Goal: Transaction & Acquisition: Purchase product/service

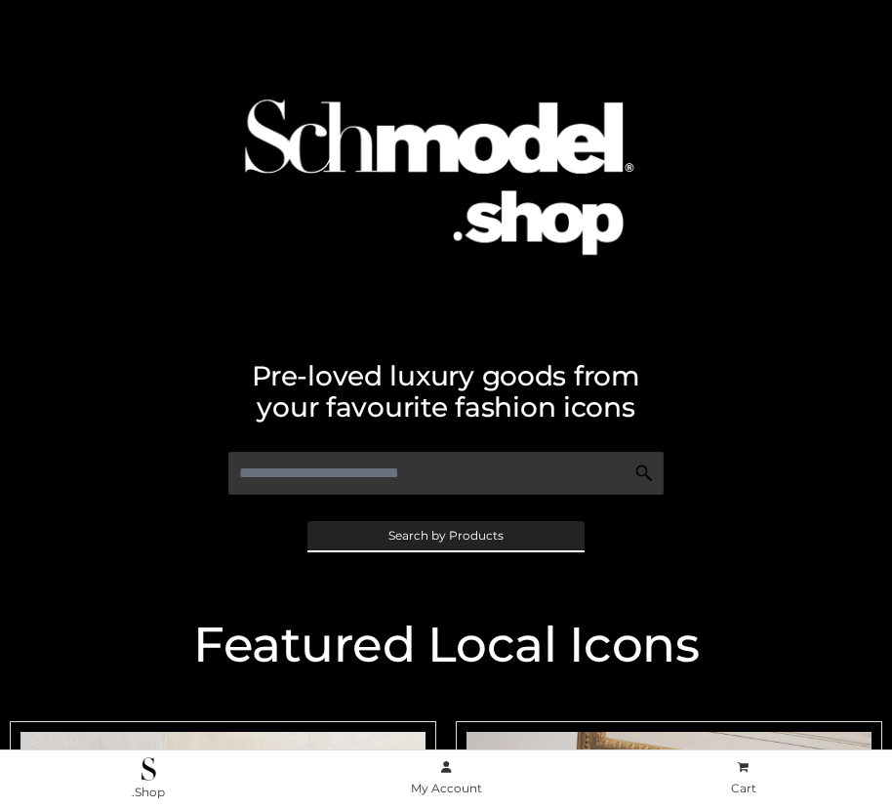
click at [445, 535] on span "Search by Products" at bounding box center [446, 536] width 115 height 12
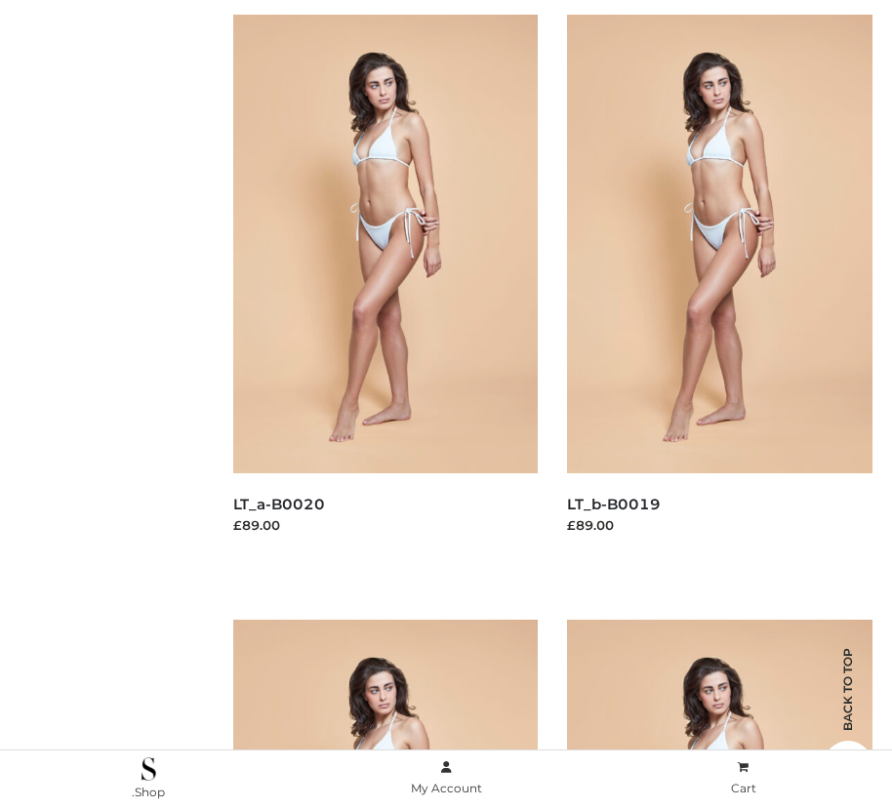
scroll to position [280, 0]
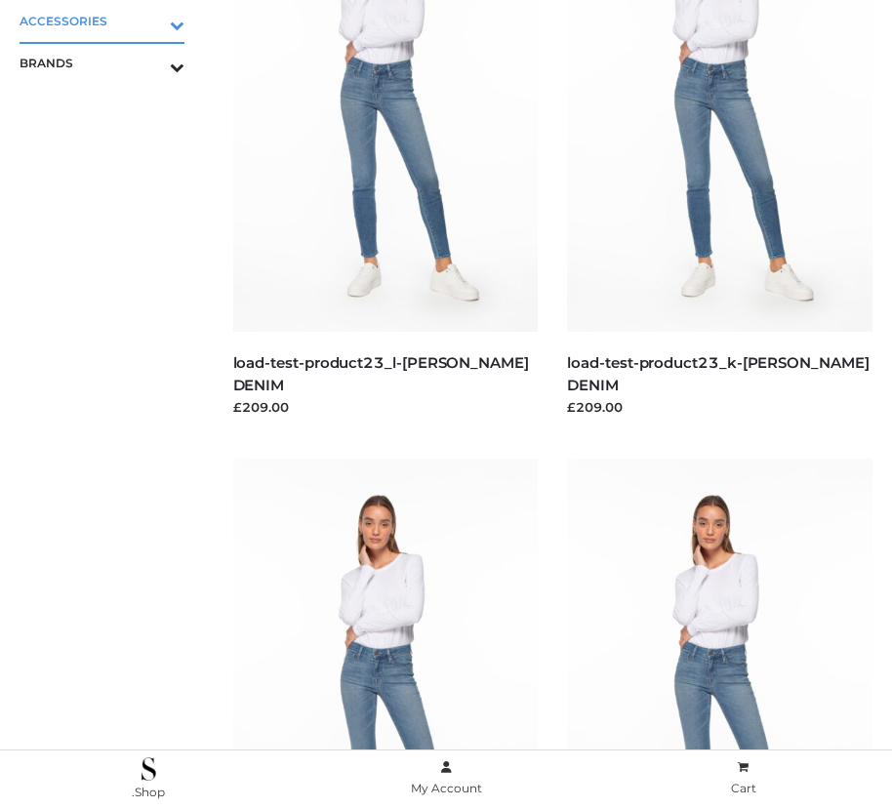
click at [149, 21] on icon "Toggle Submenu" at bounding box center [75, 25] width 219 height 22
click at [111, 62] on span "BAGS" at bounding box center [111, 63] width 145 height 22
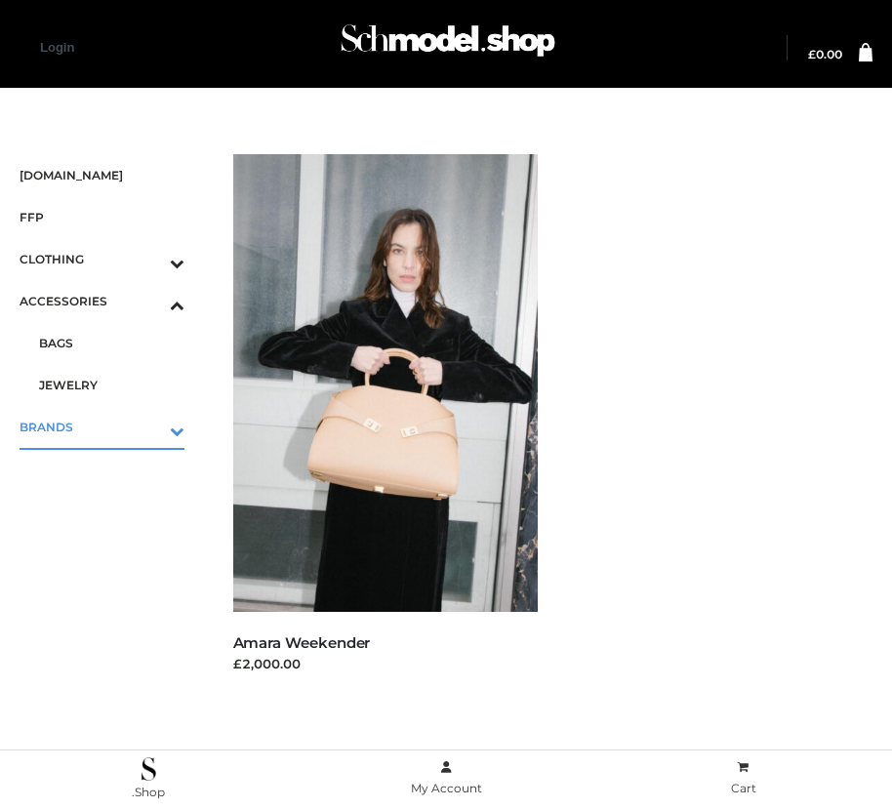
click at [149, 427] on icon "Toggle Submenu" at bounding box center [75, 431] width 219 height 22
click at [111, 385] on span "OPP SWIMWEAR" at bounding box center [111, 385] width 145 height 22
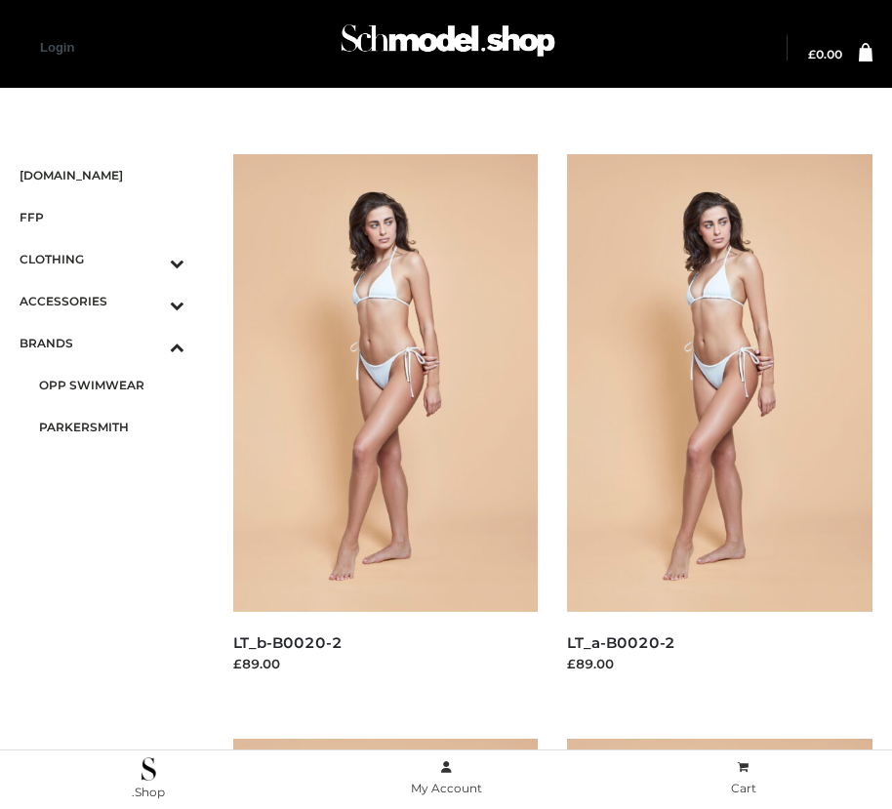
scroll to position [1646, 0]
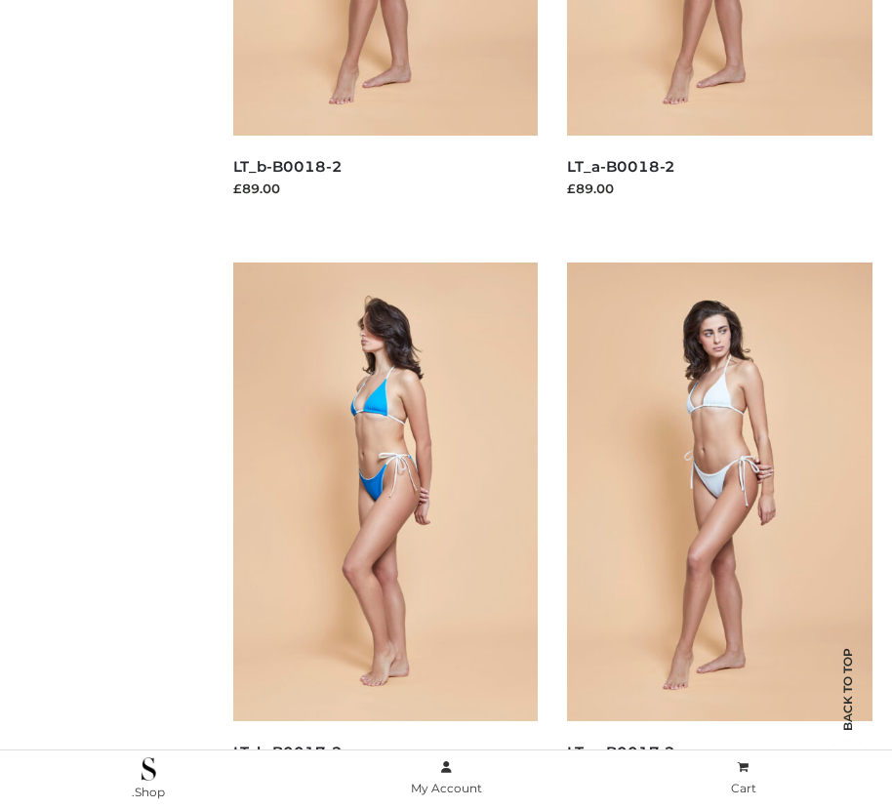
click at [385, 535] on img at bounding box center [386, 492] width 306 height 458
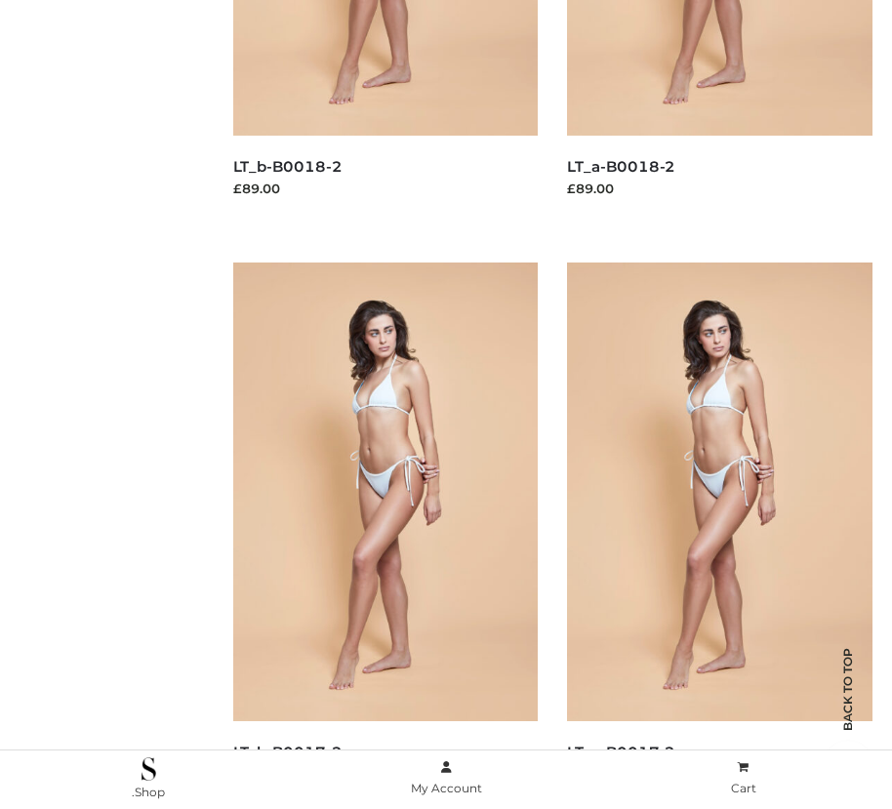
scroll to position [2816, 0]
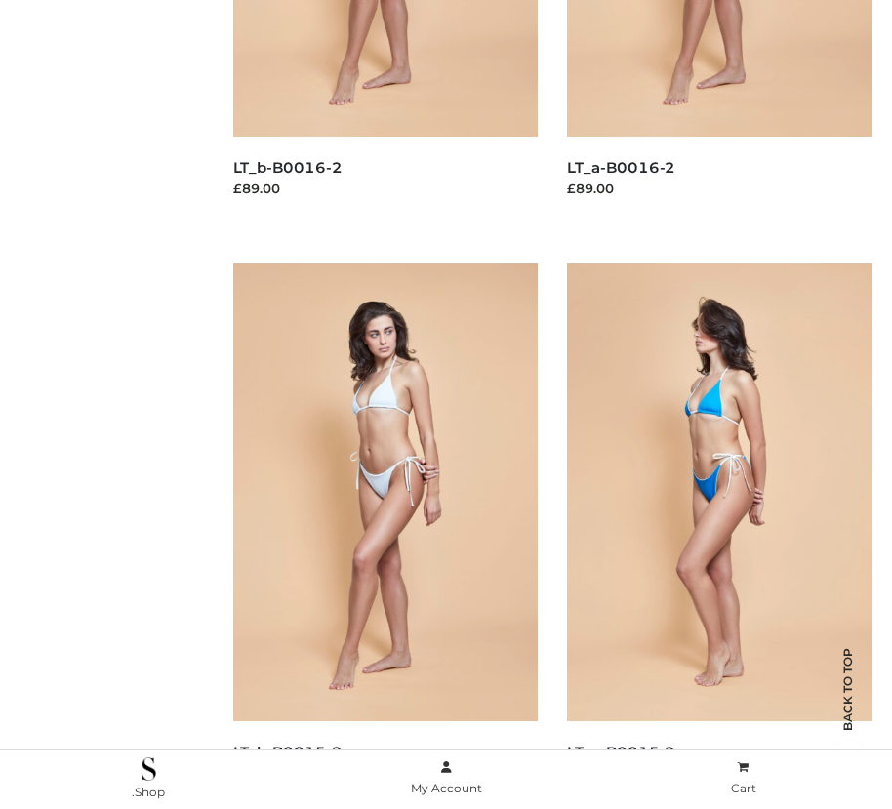
click at [720, 536] on img at bounding box center [720, 493] width 306 height 458
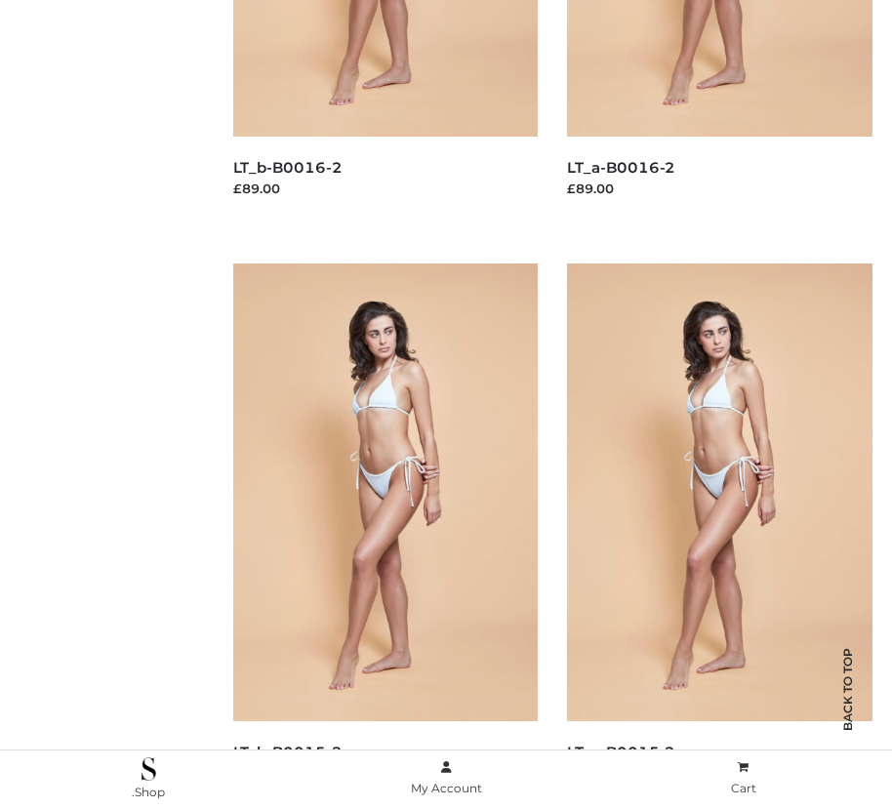
scroll to position [0, 0]
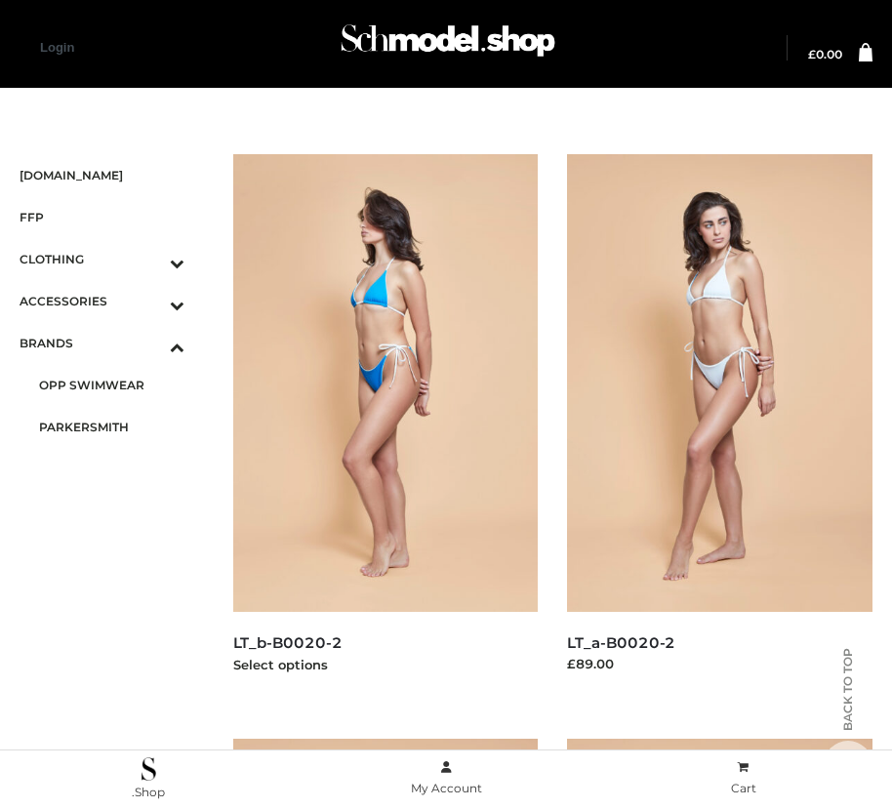
click at [385, 427] on img at bounding box center [386, 383] width 306 height 458
